Goal: Task Accomplishment & Management: Manage account settings

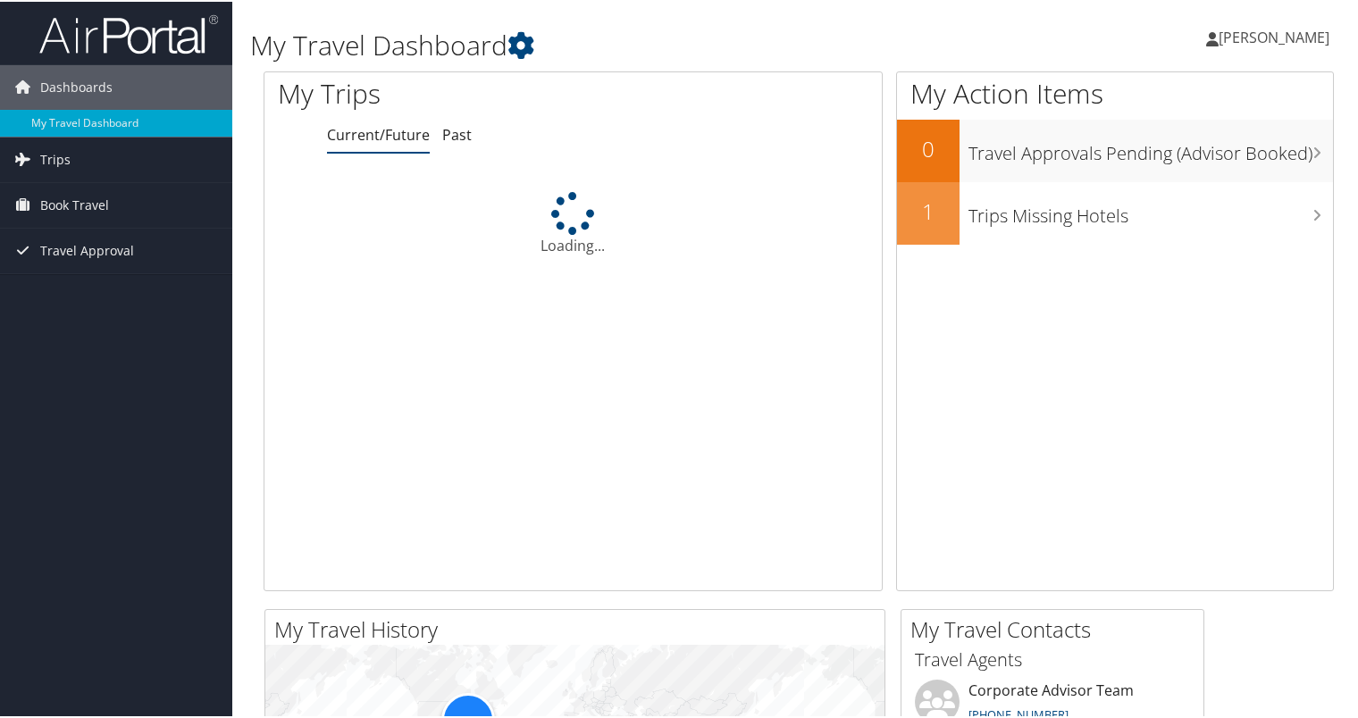
click at [1235, 38] on span "[PERSON_NAME]" at bounding box center [1273, 36] width 111 height 20
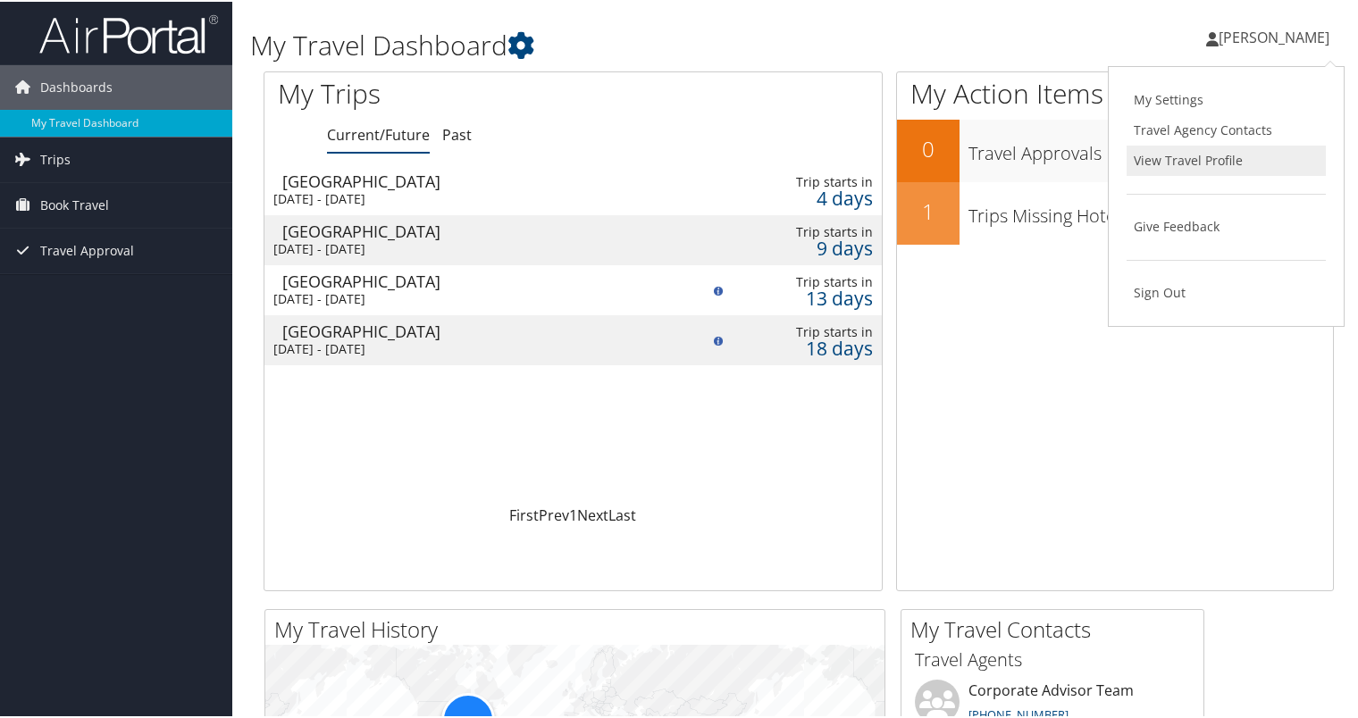
click at [1166, 156] on link "View Travel Profile" at bounding box center [1225, 159] width 199 height 30
